Goal: Information Seeking & Learning: Learn about a topic

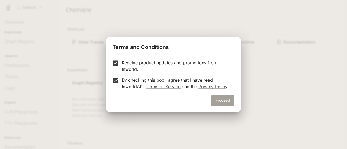
click at [226, 103] on button "Proceed" at bounding box center [223, 100] width 24 height 11
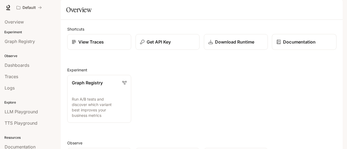
click at [301, 50] on link "Documentation" at bounding box center [304, 42] width 65 height 16
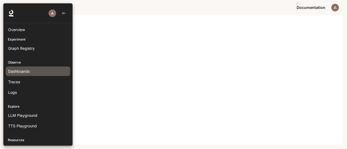
click at [35, 69] on div "Dashboards" at bounding box center [38, 72] width 60 height 6
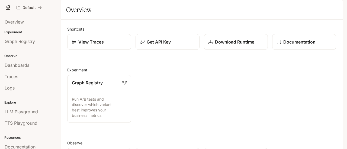
scroll to position [144, 0]
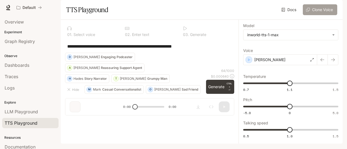
click at [310, 15] on button "Clone Voice" at bounding box center [320, 9] width 34 height 11
